Goal: Navigation & Orientation: Find specific page/section

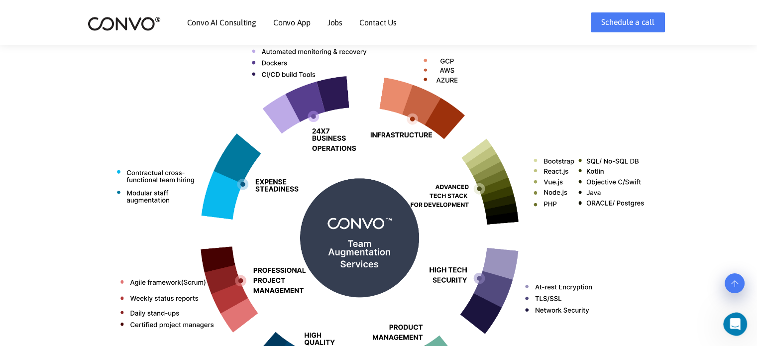
click at [145, 67] on img at bounding box center [379, 234] width 553 height 438
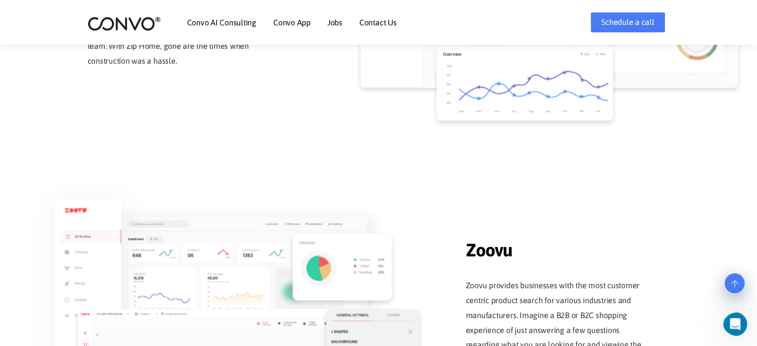
scroll to position [1095, 0]
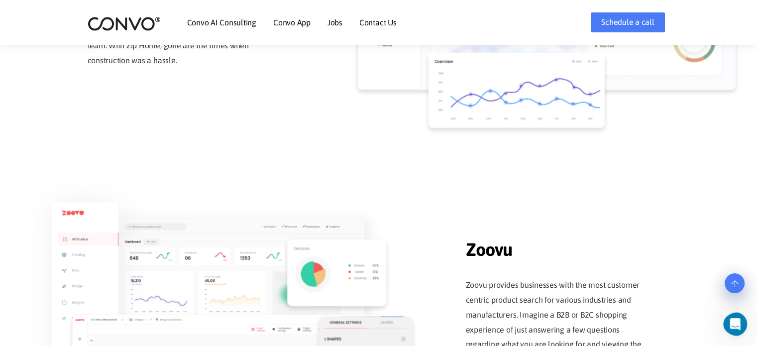
click at [340, 23] on link "Jobs" at bounding box center [335, 22] width 15 height 8
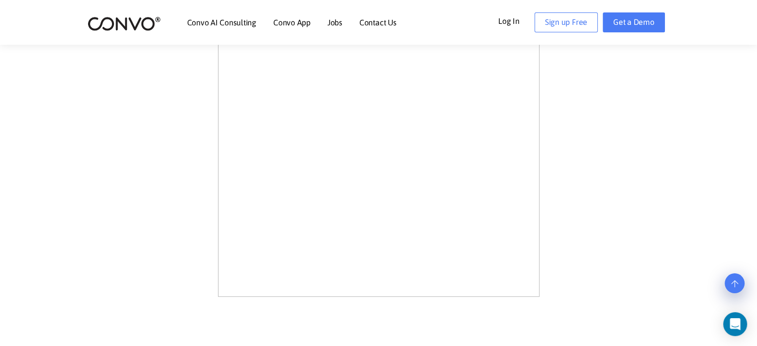
scroll to position [847, 0]
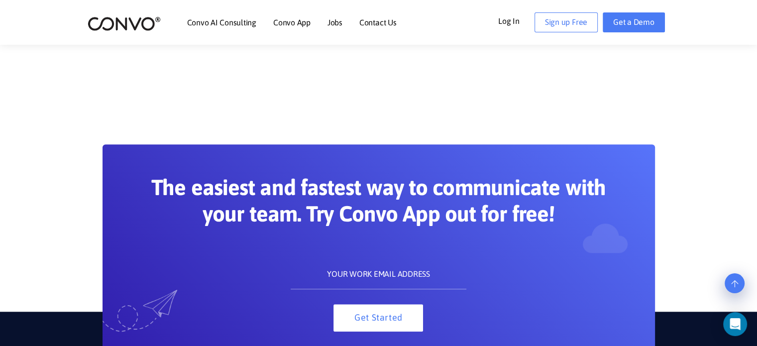
click at [112, 24] on img at bounding box center [124, 23] width 73 height 15
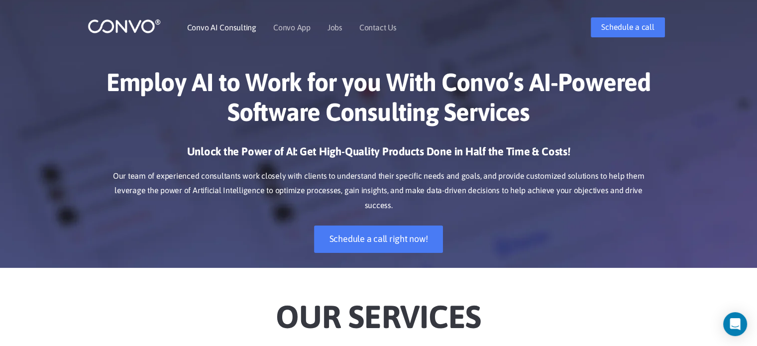
click at [208, 21] on li "Convo AI Consulting" at bounding box center [221, 27] width 69 height 43
click at [131, 31] on img at bounding box center [124, 25] width 73 height 15
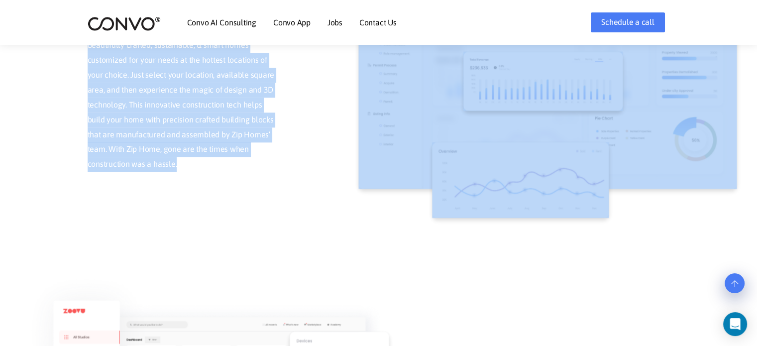
scroll to position [996, 0]
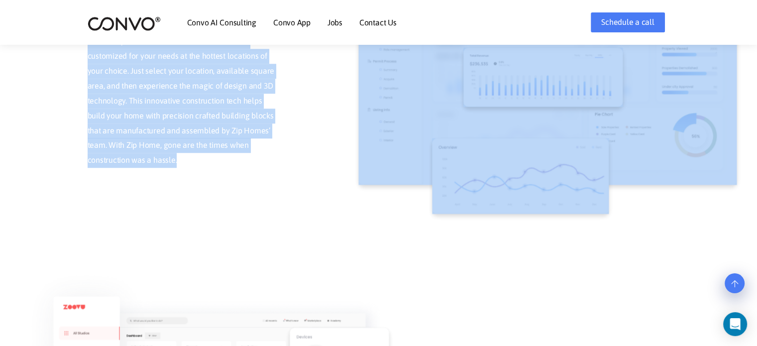
drag, startPoint x: 113, startPoint y: 83, endPoint x: 271, endPoint y: 210, distance: 202.7
copy main "Loremi DO si Amet con adi Elit Seddo’e TE-Incidid Utlabore Etdolorema Aliquaen …"
